Goal: Information Seeking & Learning: Check status

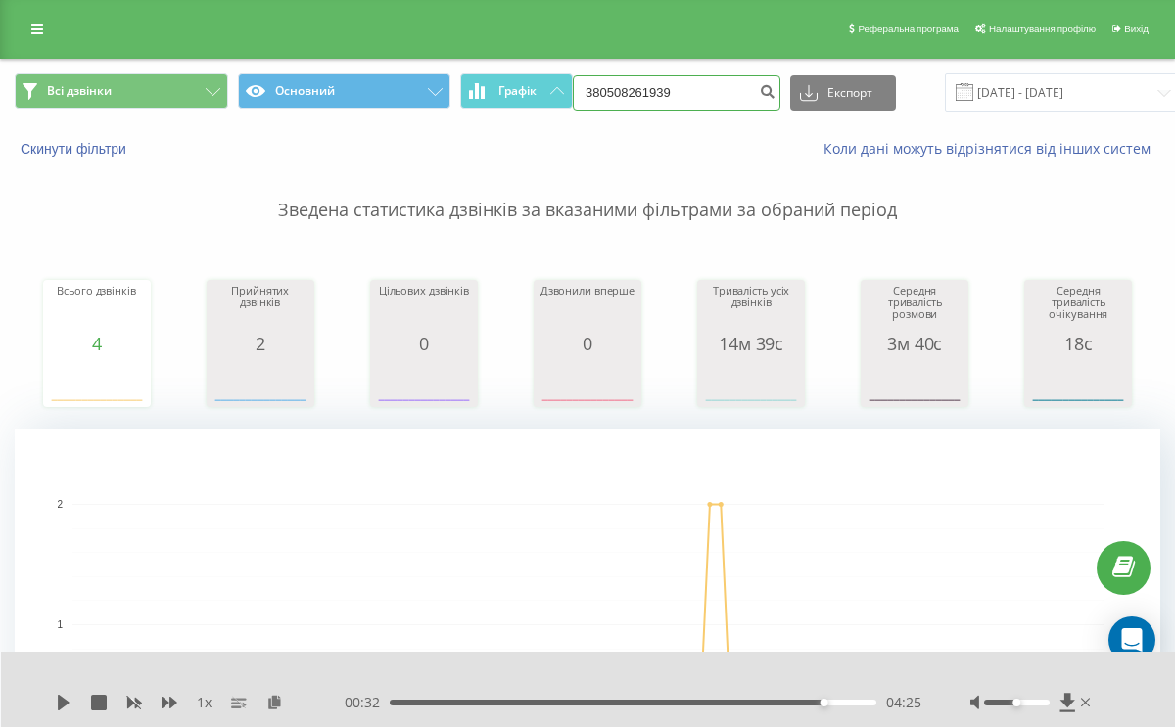
click at [626, 104] on input "380508261939" at bounding box center [677, 92] width 208 height 35
paste input "930376354"
type input "380930376354"
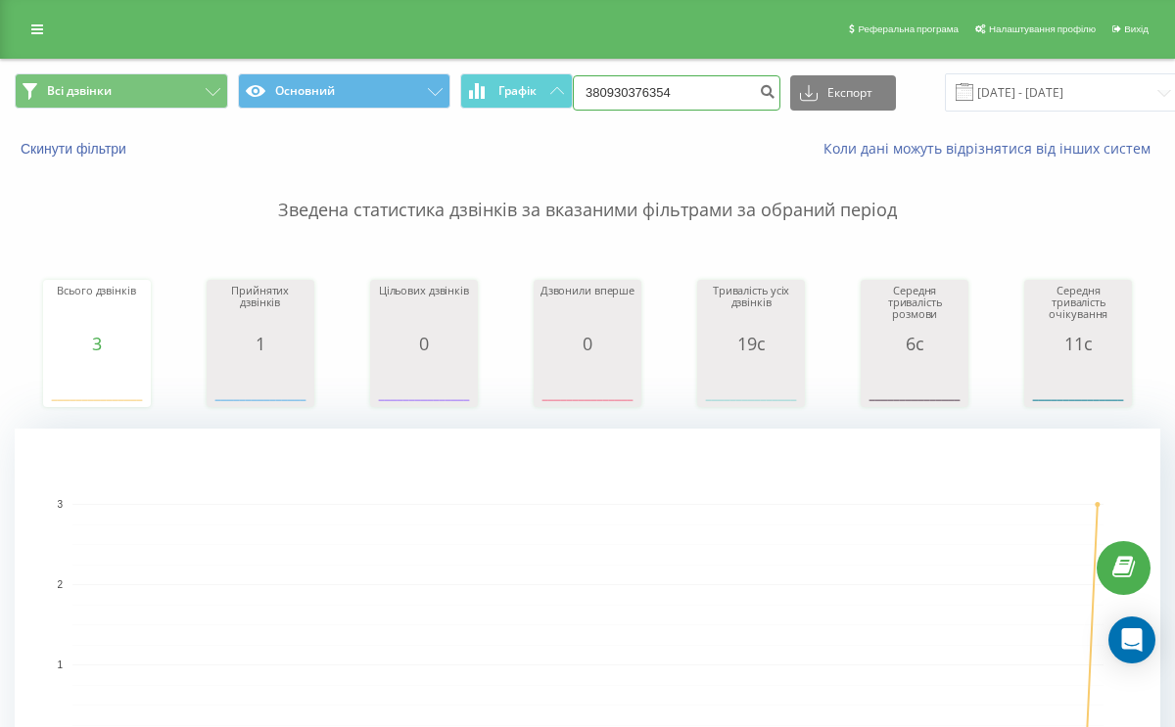
click at [653, 96] on input "380930376354" at bounding box center [677, 92] width 208 height 35
paste input "56342120"
type input "380956342120"
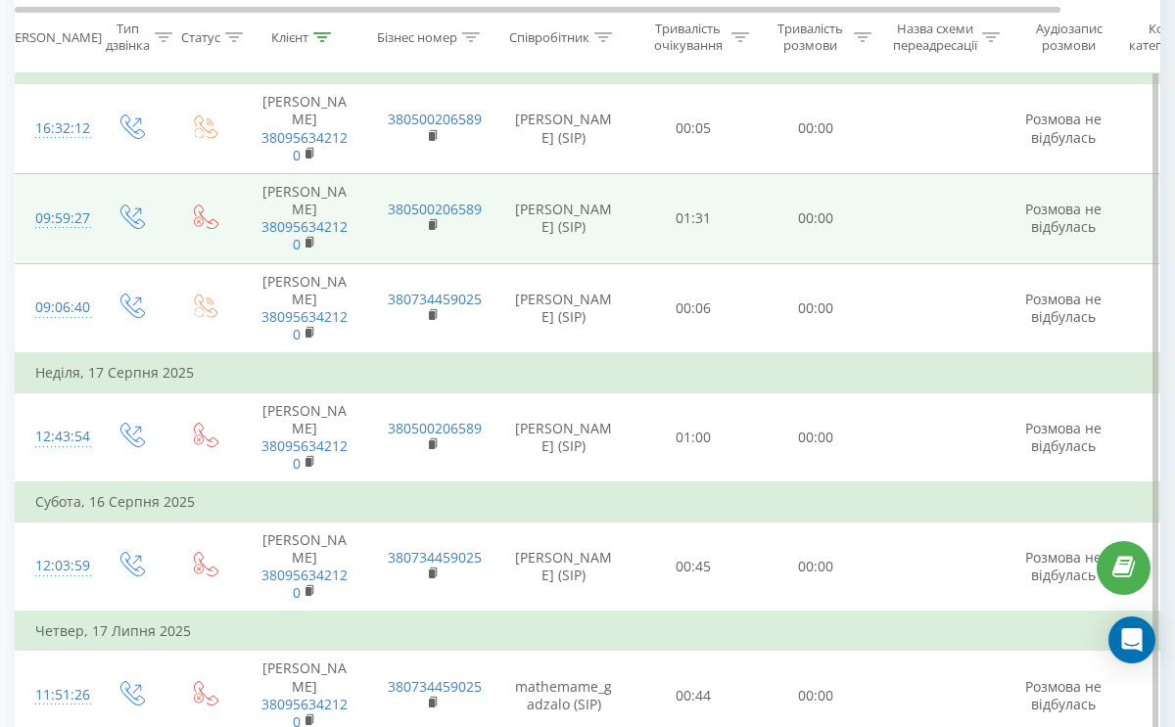
scroll to position [1748, 0]
